Goal: Task Accomplishment & Management: Use online tool/utility

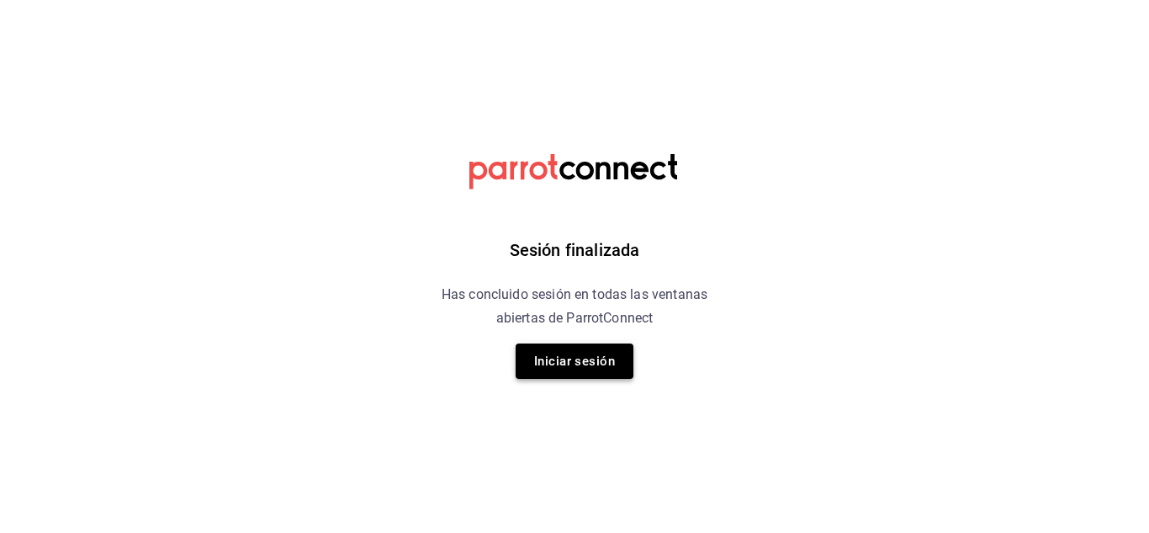
click at [579, 347] on button "Iniciar sesión" at bounding box center [575, 360] width 118 height 35
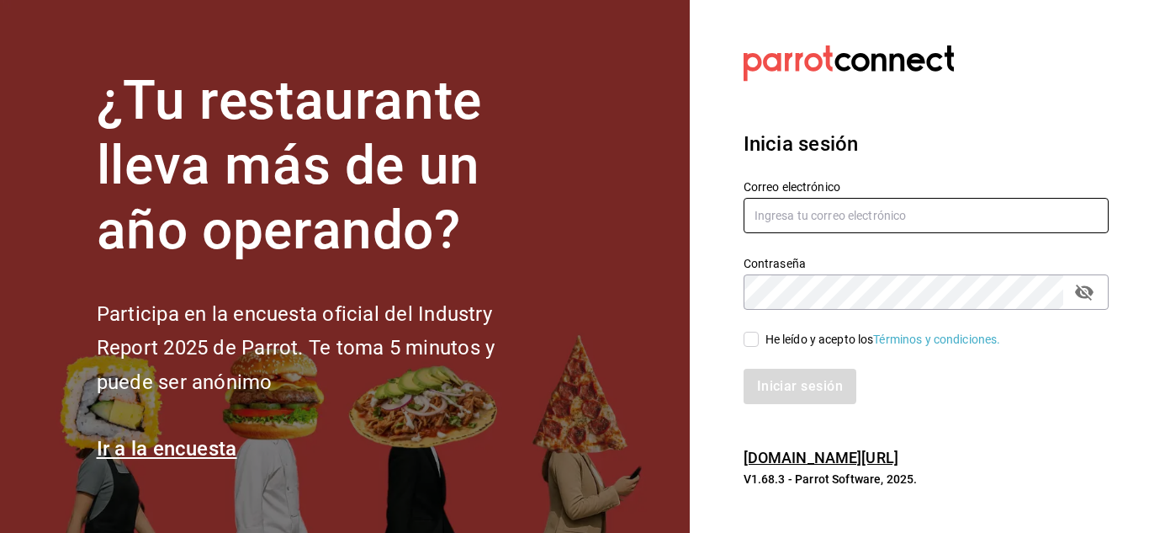
type input "[PERSON_NAME][EMAIL_ADDRESS][PERSON_NAME][DOMAIN_NAME]"
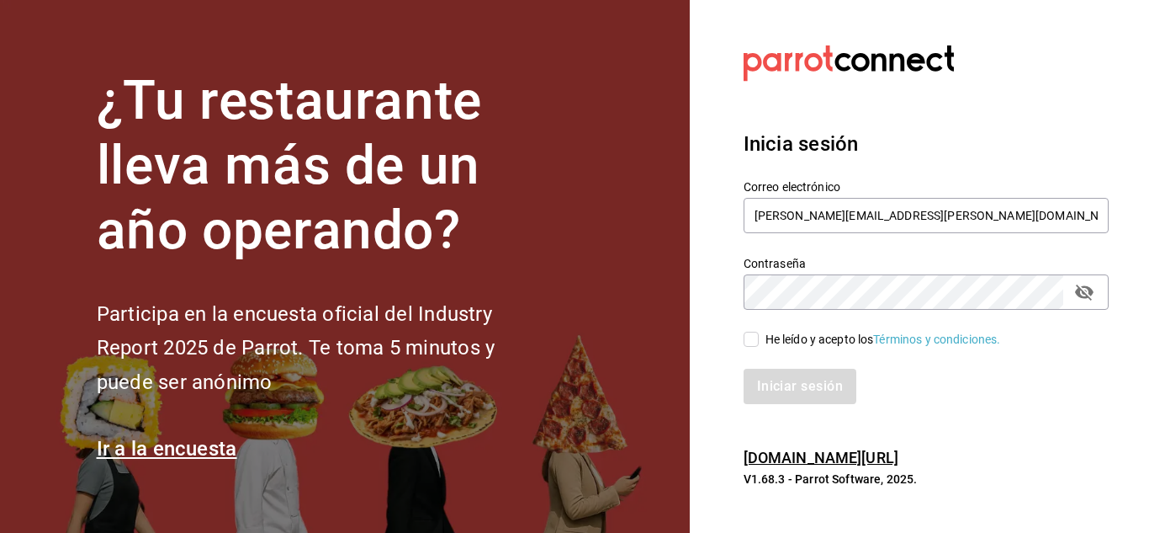
click at [751, 342] on input "He leído y acepto los Términos y condiciones." at bounding box center [751, 339] width 15 height 15
checkbox input "true"
click at [782, 386] on button "Iniciar sesión" at bounding box center [801, 386] width 114 height 35
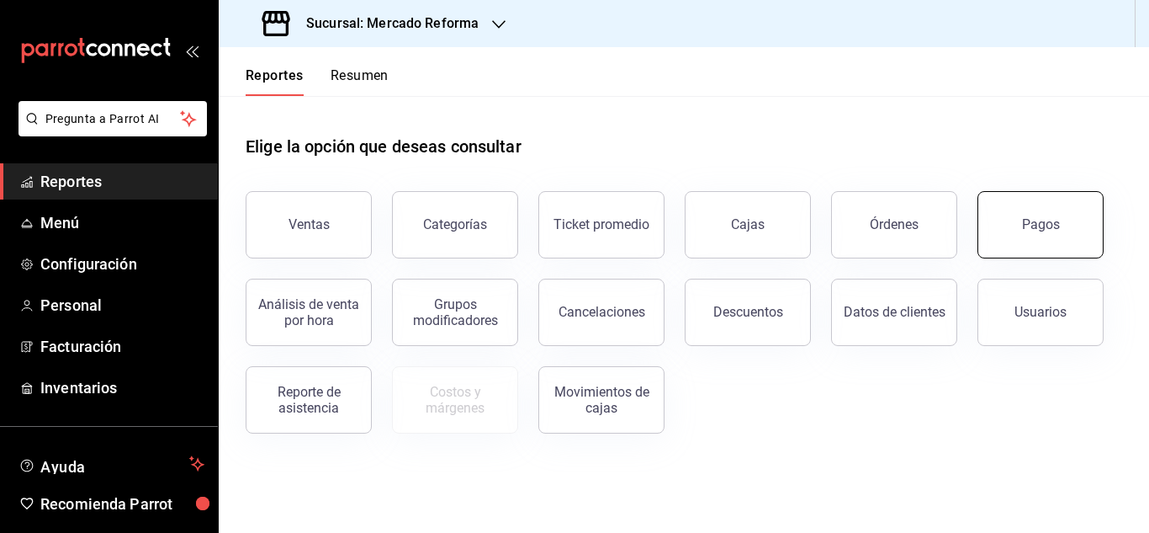
click at [1023, 236] on button "Pagos" at bounding box center [1041, 224] width 126 height 67
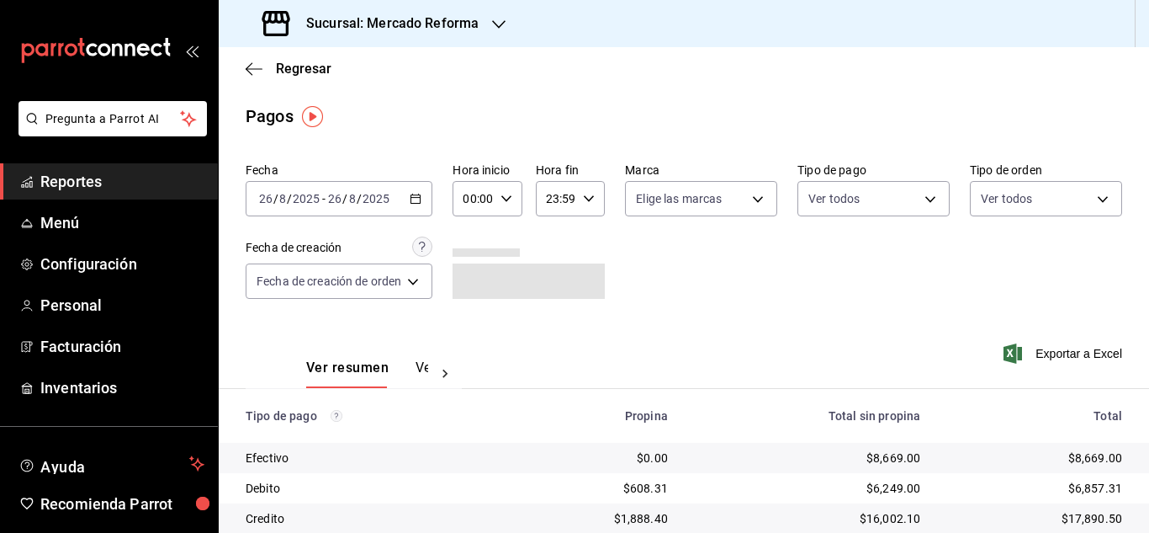
click at [506, 207] on div "00:00 Hora inicio" at bounding box center [487, 198] width 69 height 35
click at [475, 314] on span "04" at bounding box center [472, 318] width 7 height 13
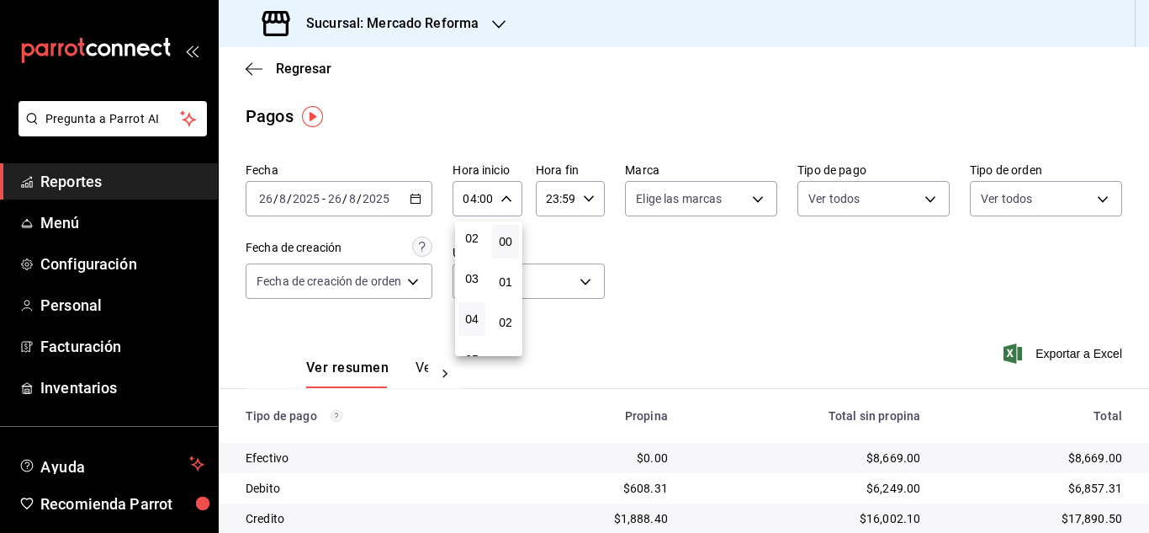
click at [420, 194] on div at bounding box center [574, 266] width 1149 height 533
click at [416, 203] on \(Stroke\) "button" at bounding box center [416, 198] width 10 height 9
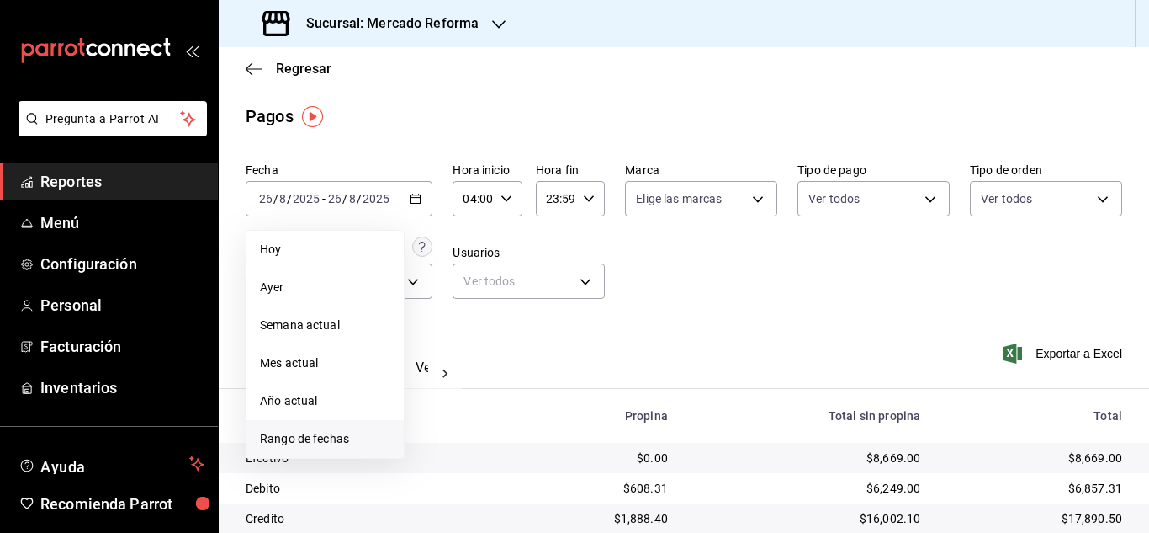
click at [300, 434] on span "Rango de fechas" at bounding box center [325, 439] width 130 height 18
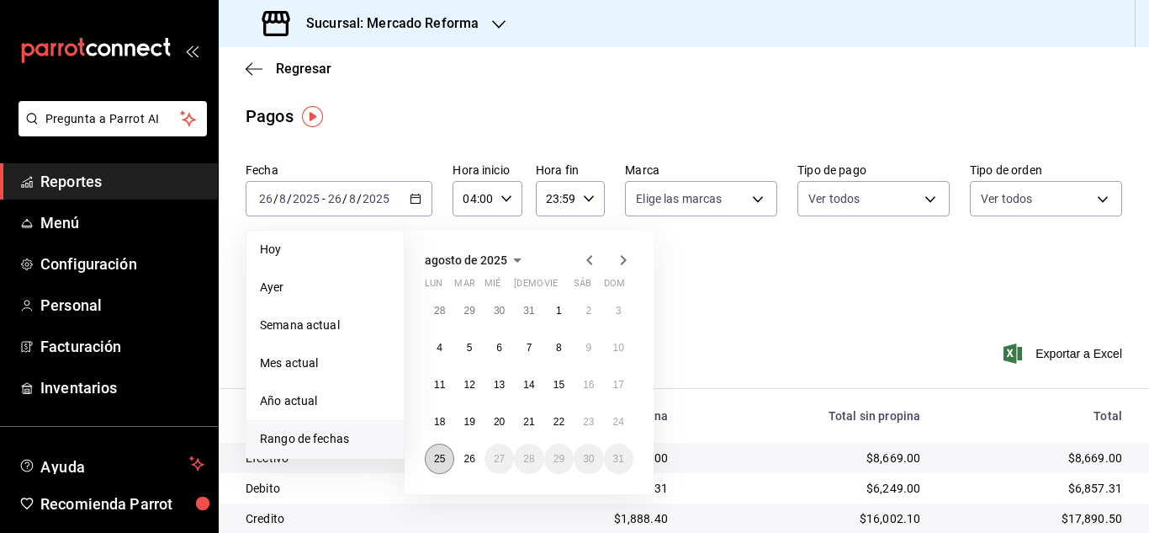
click at [441, 466] on button "25" at bounding box center [439, 458] width 29 height 30
click at [475, 469] on button "26" at bounding box center [468, 458] width 29 height 30
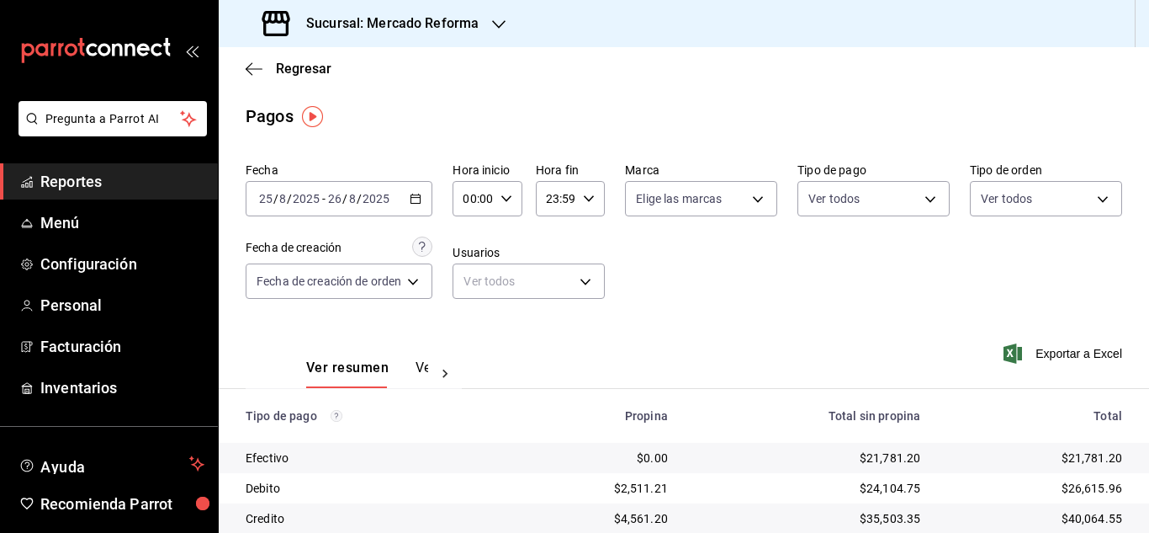
click at [513, 199] on div "00:00 Hora inicio" at bounding box center [487, 198] width 69 height 35
click at [475, 317] on span "04" at bounding box center [472, 318] width 7 height 13
click at [423, 199] on div at bounding box center [574, 266] width 1149 height 533
click at [422, 199] on icon "button" at bounding box center [416, 199] width 12 height 12
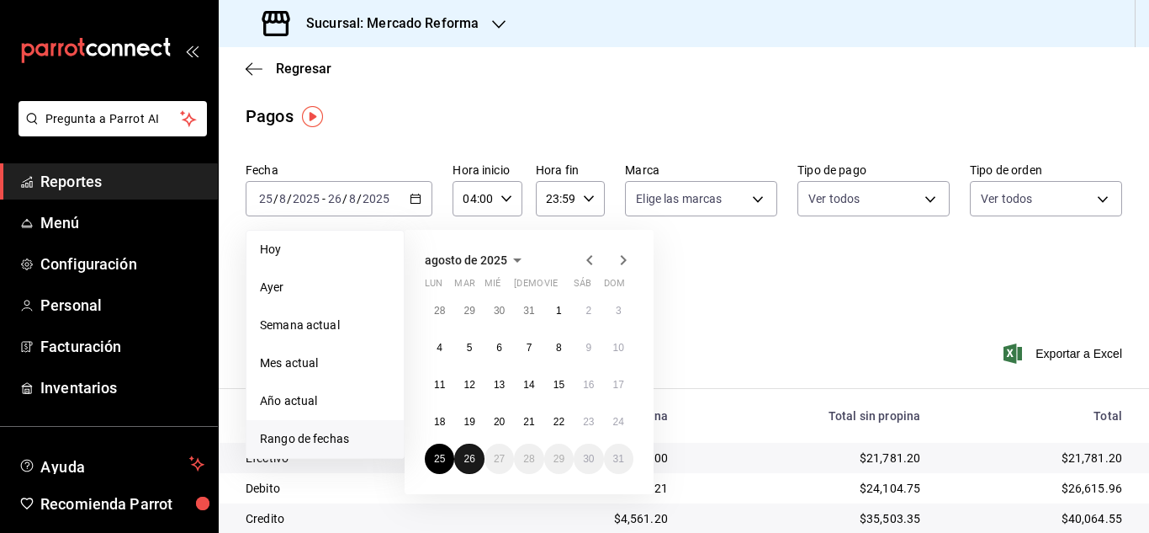
click at [465, 459] on abbr "26" at bounding box center [469, 459] width 11 height 12
click at [463, 451] on button "26" at bounding box center [468, 458] width 29 height 30
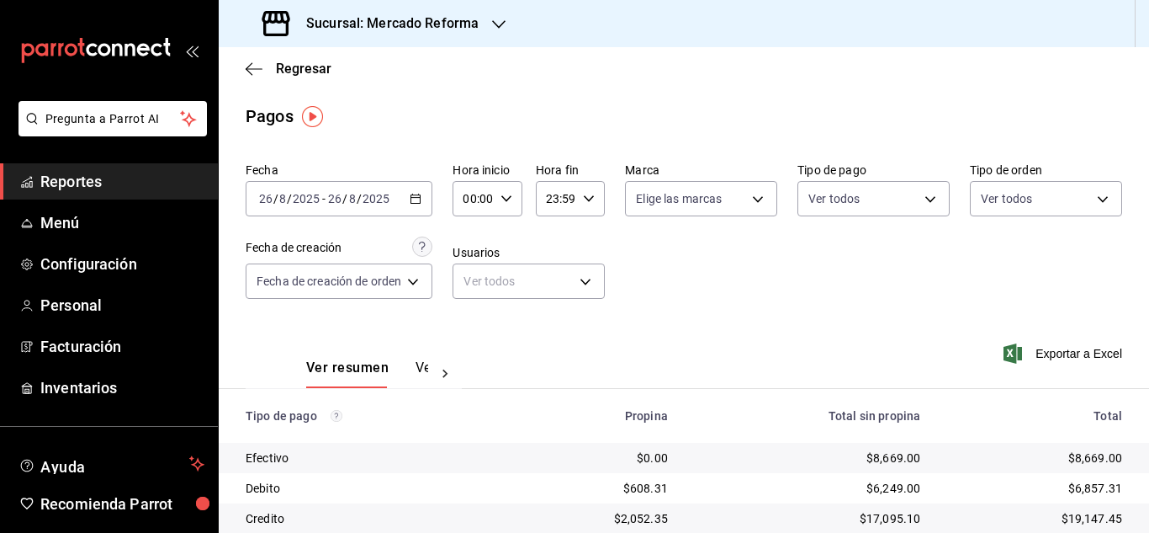
click at [511, 191] on div "00:00 Hora inicio" at bounding box center [487, 198] width 69 height 35
click at [474, 235] on span "04" at bounding box center [472, 234] width 7 height 13
type input "04:00"
click at [721, 311] on div at bounding box center [574, 266] width 1149 height 533
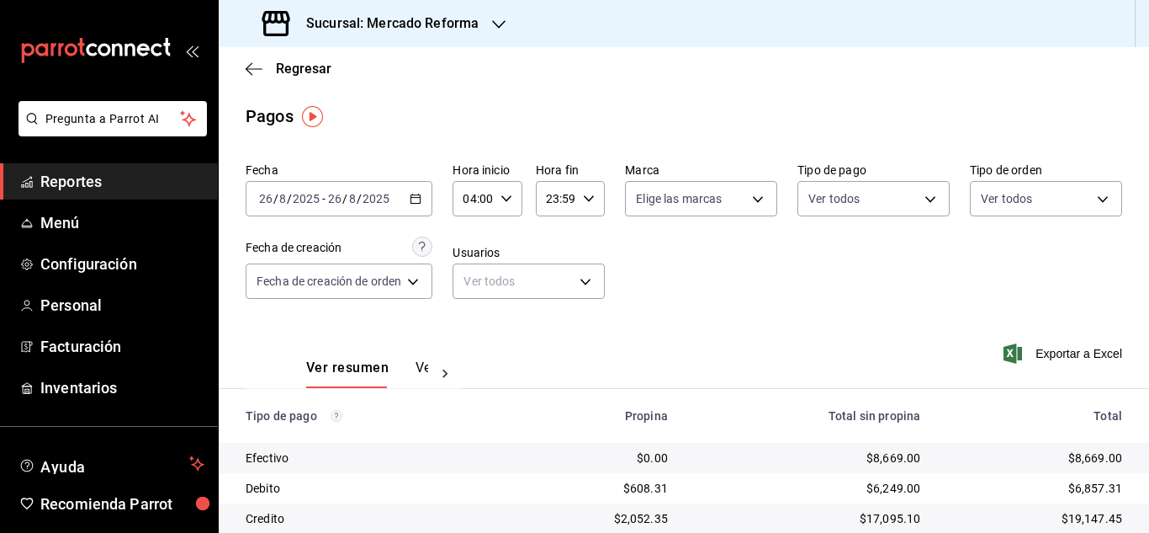
click at [494, 29] on icon "button" at bounding box center [498, 24] width 13 height 13
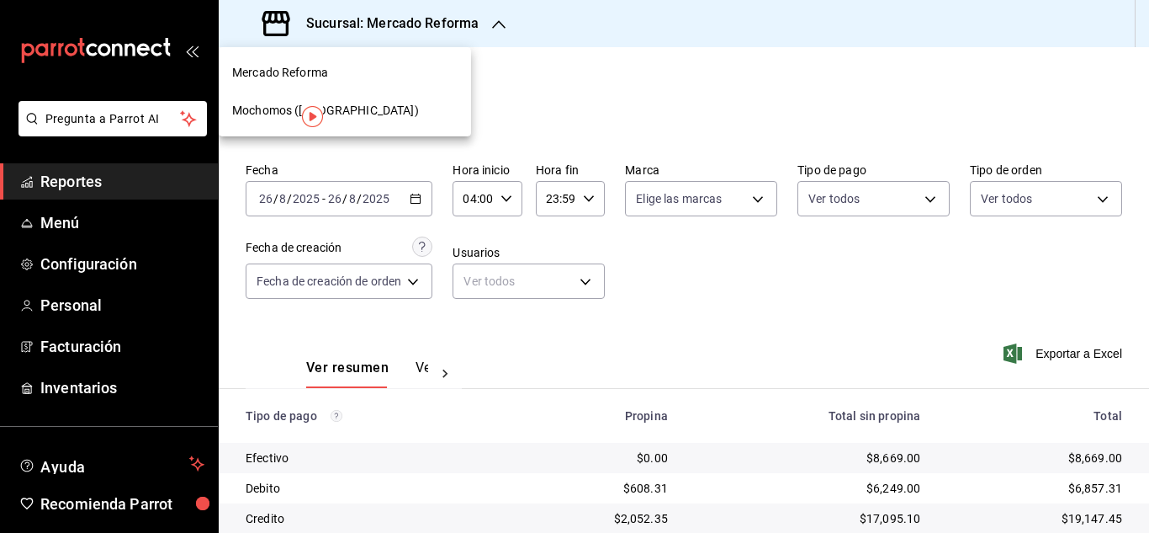
click at [365, 107] on div "Mochomos (Chihuahua)" at bounding box center [345, 111] width 226 height 18
